Goal: Information Seeking & Learning: Learn about a topic

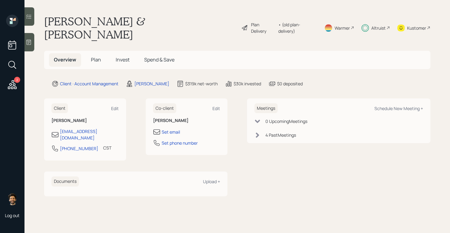
click at [97, 56] on span "Plan" at bounding box center [96, 59] width 10 height 7
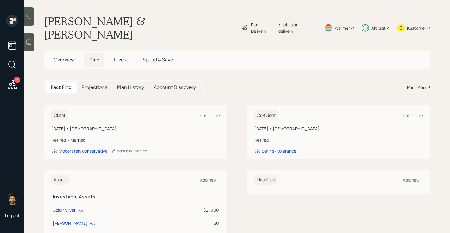
click at [120, 56] on span "Invest" at bounding box center [121, 59] width 14 height 7
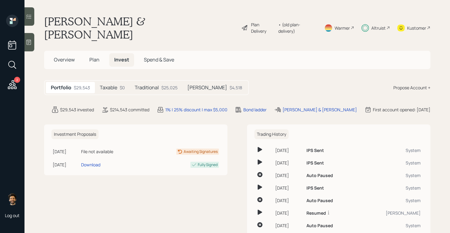
click at [150, 85] on h5 "Traditional" at bounding box center [147, 88] width 24 height 6
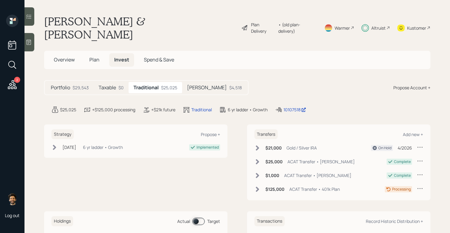
click at [195, 218] on span at bounding box center [198, 221] width 13 height 7
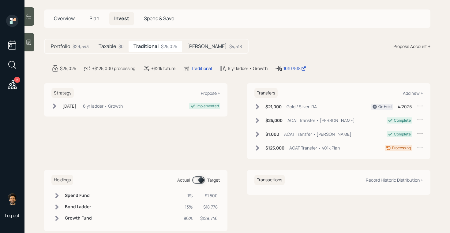
click at [198, 177] on span at bounding box center [198, 180] width 13 height 7
click at [112, 44] on h5 "Taxable" at bounding box center [107, 47] width 17 height 6
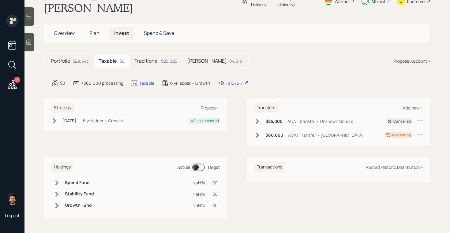
scroll to position [14, 0]
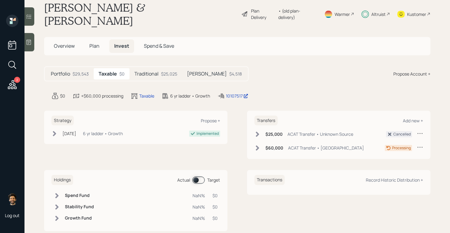
click at [199, 177] on span at bounding box center [198, 180] width 13 height 7
click at [199, 68] on div "[PERSON_NAME] $4,518" at bounding box center [214, 73] width 65 height 11
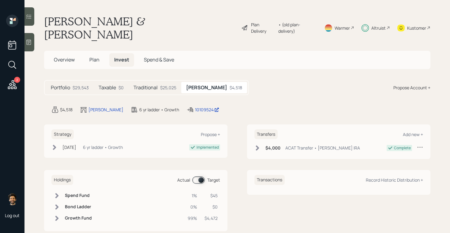
click at [295, 17] on div "Plan Delivery • (old plan-delivery)" at bounding box center [279, 28] width 76 height 26
click at [295, 22] on div "• (old plan-delivery)" at bounding box center [298, 27] width 39 height 13
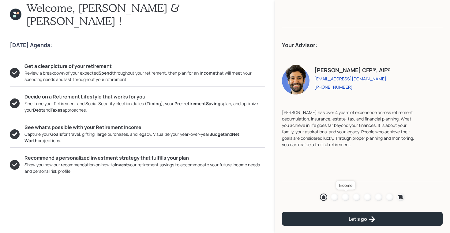
click at [348, 196] on div at bounding box center [345, 197] width 7 height 7
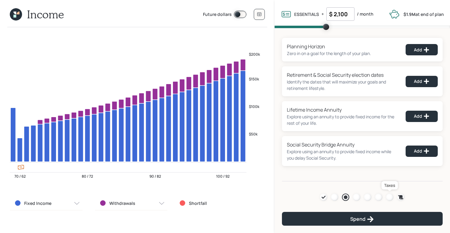
click at [389, 195] on div at bounding box center [389, 197] width 7 height 7
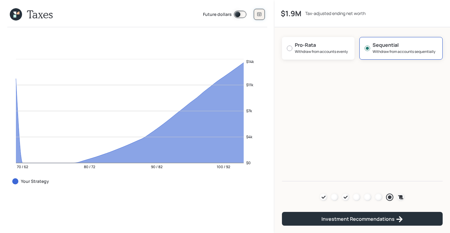
click at [258, 16] on icon at bounding box center [259, 14] width 5 height 5
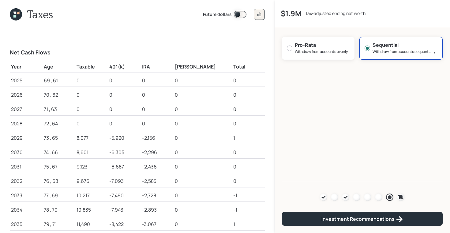
click at [16, 12] on icon at bounding box center [14, 13] width 3 height 3
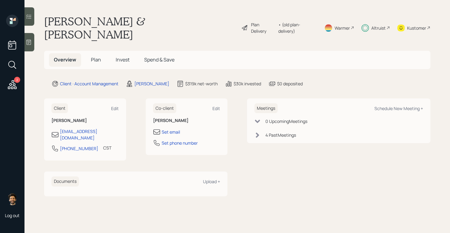
click at [123, 56] on span "Invest" at bounding box center [123, 59] width 14 height 7
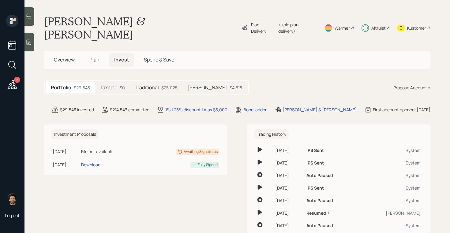
click at [154, 85] on h5 "Traditional" at bounding box center [147, 88] width 24 height 6
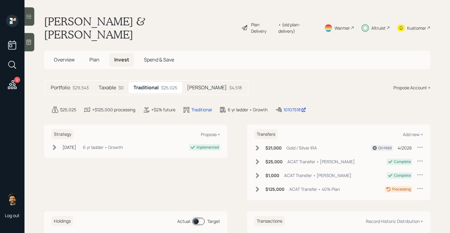
scroll to position [41, 0]
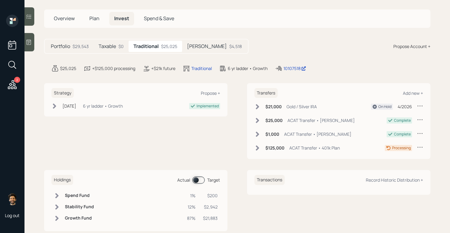
click at [198, 177] on span at bounding box center [198, 180] width 13 height 7
